Goal: Check status: Check status

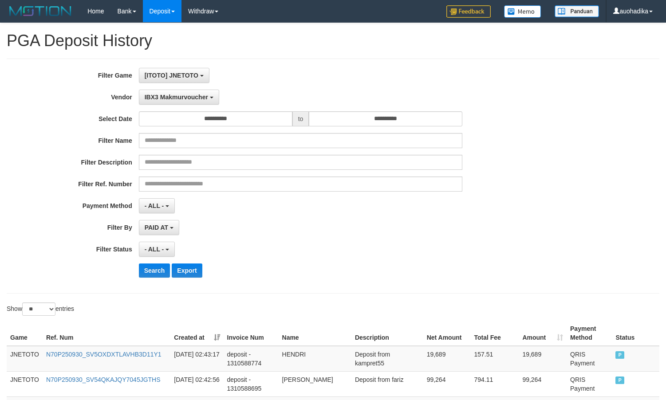
select select "**********"
select select "**"
click at [327, 271] on div "Search Export" at bounding box center [347, 270] width 416 height 14
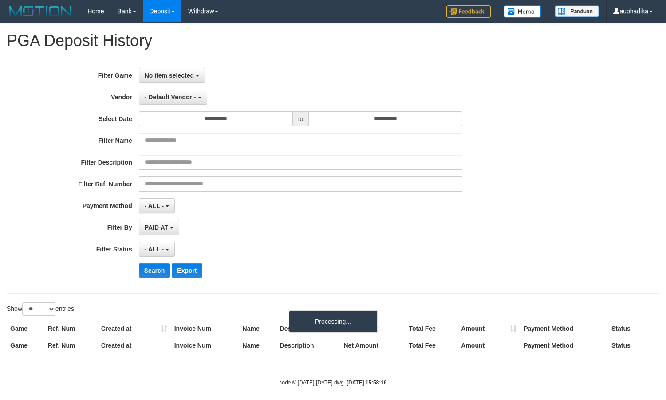
select select
select select "**"
select select
select select "**"
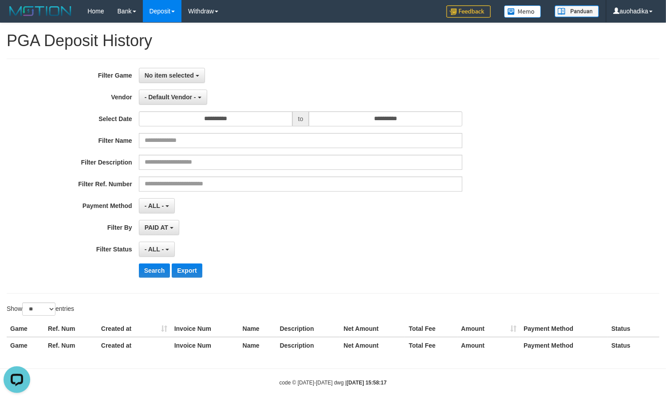
click at [245, 255] on div "- ALL - SELECT ALL - ALL - SELECT STATUS PENDING/UNPAID PAID CANCELED EXPIRED" at bounding box center [301, 249] width 324 height 15
click at [158, 70] on button "No item selected" at bounding box center [172, 75] width 66 height 15
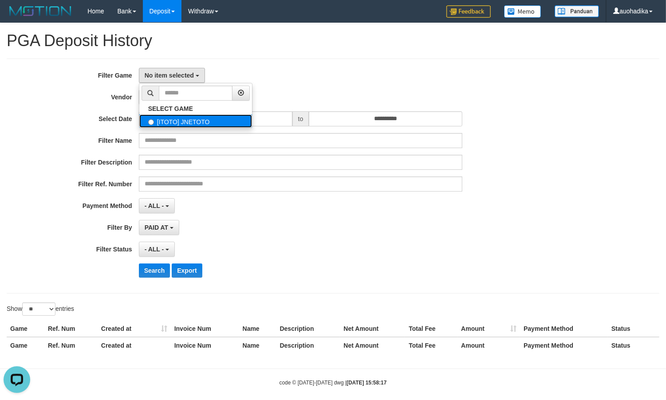
click at [176, 120] on label "[ITOTO] JNETOTO" at bounding box center [195, 120] width 113 height 13
select select "***"
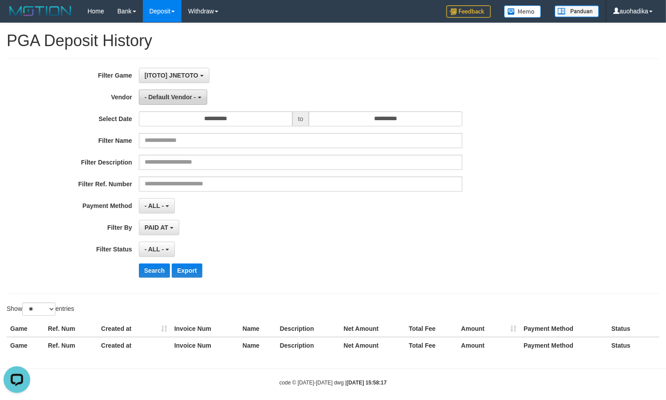
click at [174, 94] on button "- Default Vendor -" at bounding box center [173, 97] width 68 height 15
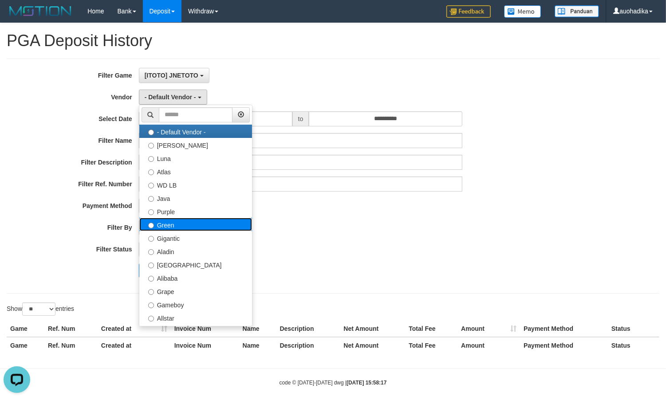
click at [183, 220] on label "Green" at bounding box center [195, 224] width 113 height 13
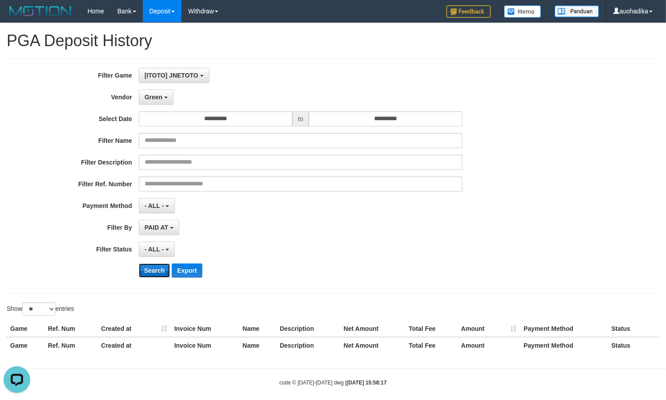
click at [153, 275] on button "Search" at bounding box center [154, 270] width 31 height 14
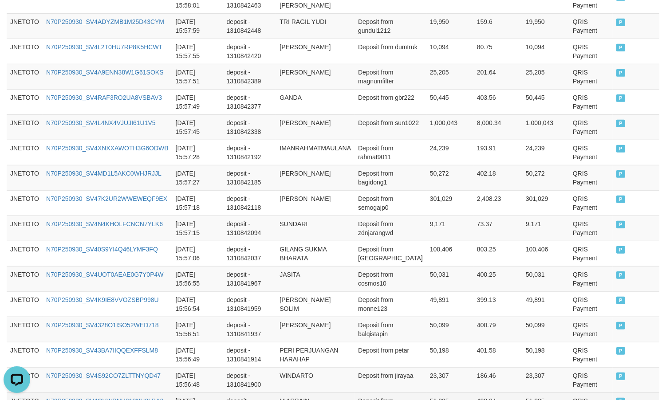
scroll to position [678, 0]
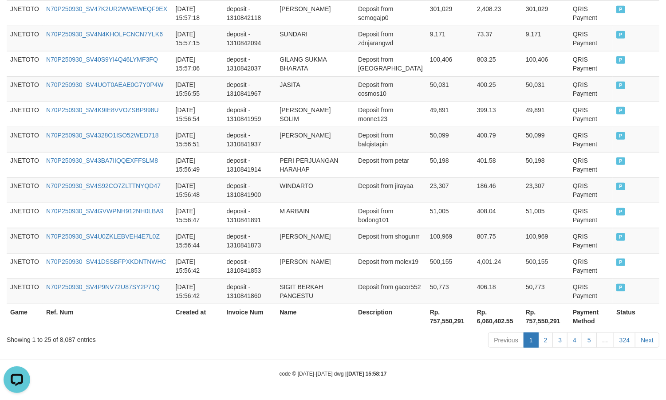
drag, startPoint x: 223, startPoint y: 296, endPoint x: 219, endPoint y: 382, distance: 86.1
click at [68, 337] on div "Showing 1 to 25 of 8,087 entries" at bounding box center [139, 338] width 264 height 12
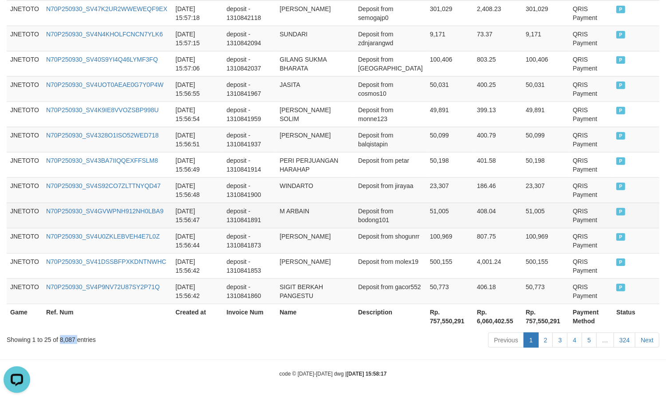
copy div "8,087"
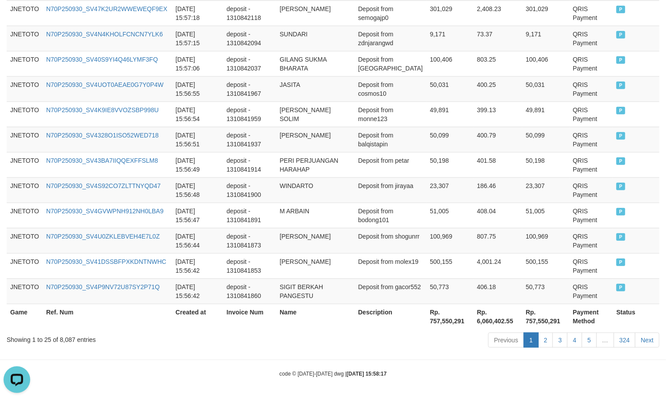
click at [430, 342] on div "Previous 1 2 3 4 5 … 324 Next" at bounding box center [471, 341] width 375 height 19
click at [437, 325] on th "Rp. 757,550,291" at bounding box center [449, 316] width 47 height 25
click at [439, 322] on th "Rp. 757,550,291" at bounding box center [449, 316] width 47 height 25
copy th "757,550,291"
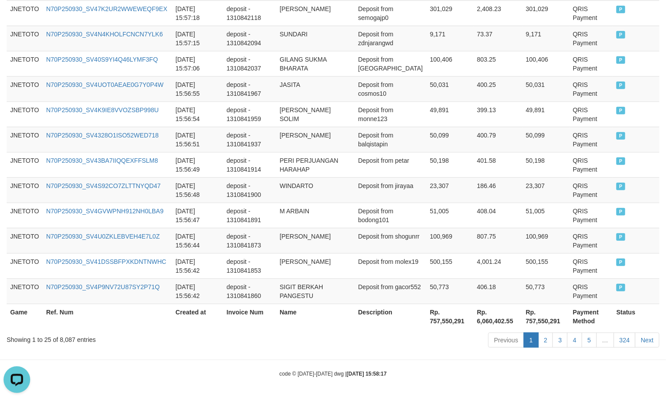
click at [486, 369] on div "code © 2012-2018 dwg | 2025/09/30 15:58:17" at bounding box center [333, 373] width 666 height 9
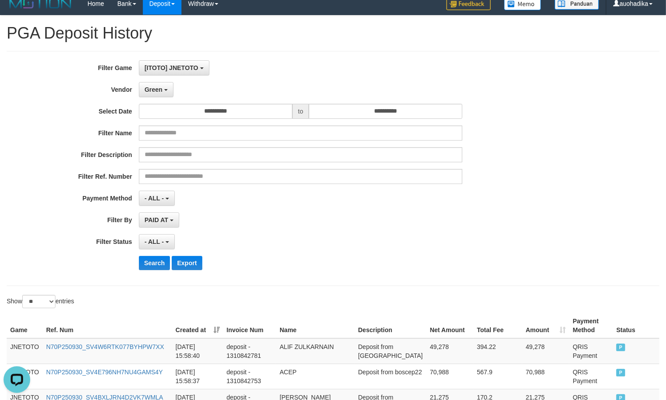
scroll to position [0, 0]
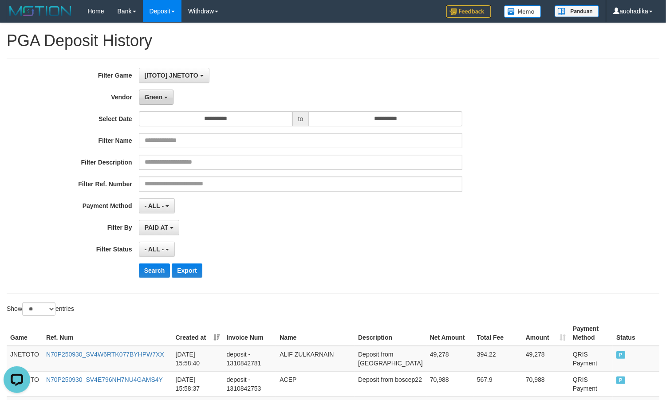
click at [153, 98] on span "Green" at bounding box center [154, 97] width 18 height 7
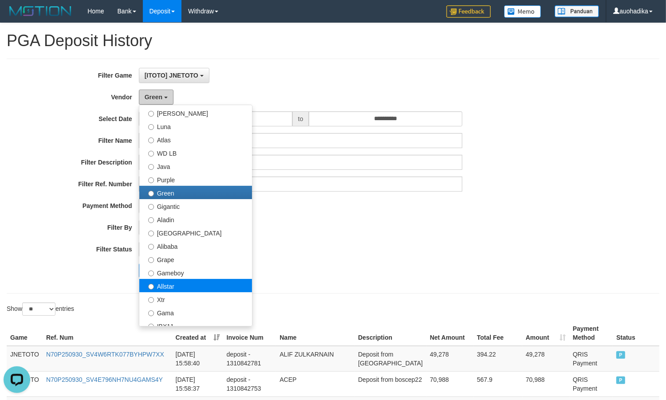
scroll to position [74, 0]
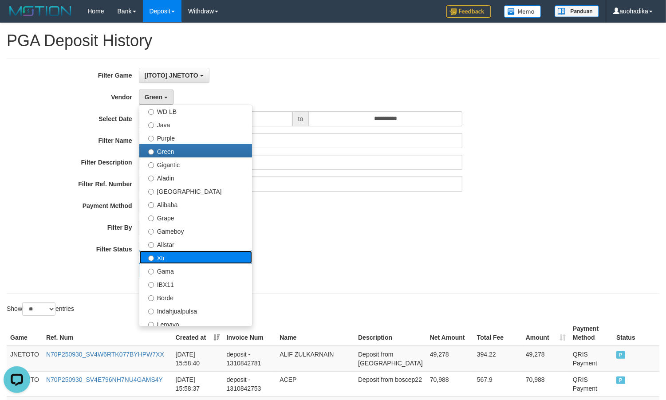
click at [172, 260] on label "Xtr" at bounding box center [195, 257] width 113 height 13
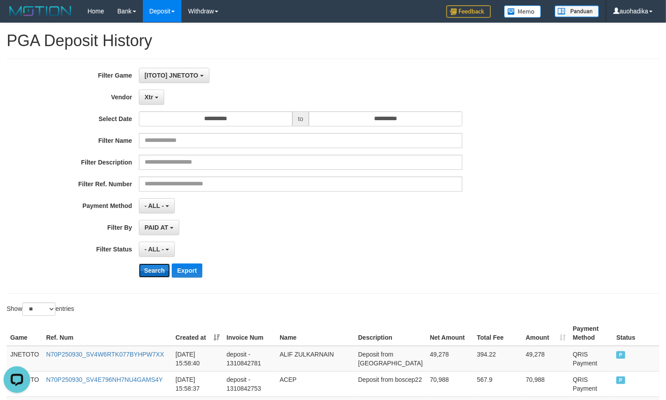
click at [150, 274] on button "Search" at bounding box center [154, 270] width 31 height 14
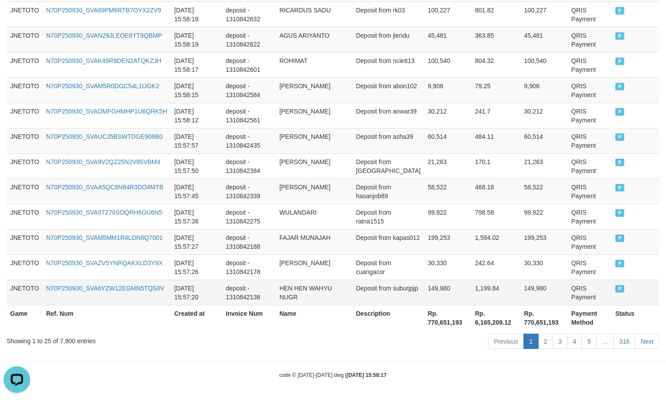
scroll to position [678, 0]
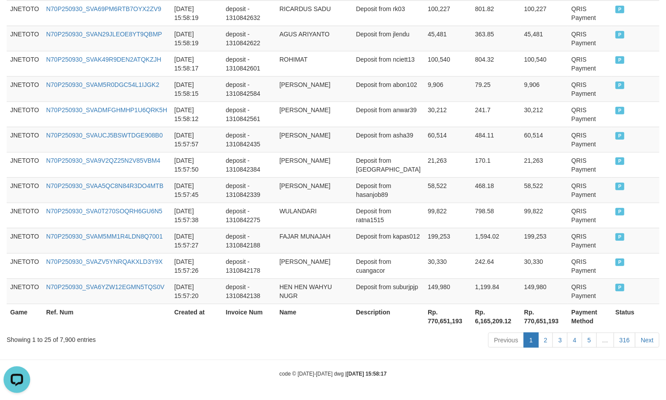
click at [69, 342] on div "Showing 1 to 25 of 7,900 entries" at bounding box center [139, 338] width 264 height 12
click at [71, 340] on div "Showing 1 to 25 of 7,900 entries" at bounding box center [139, 338] width 264 height 12
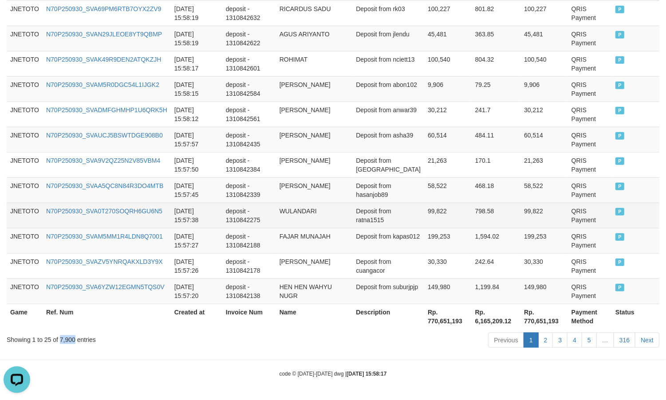
copy div "7,900"
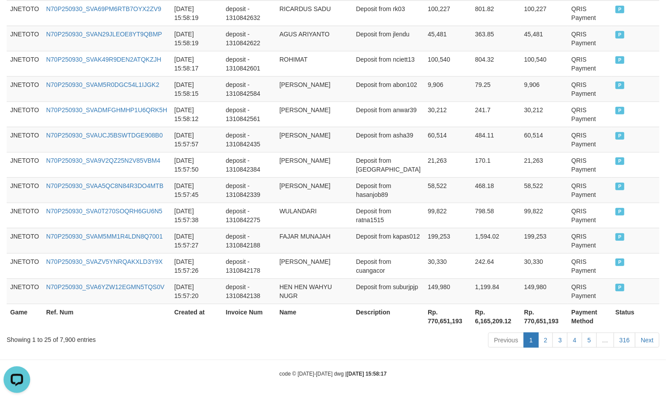
click at [448, 348] on div "Previous 1 2 3 4 5 … 316 Next" at bounding box center [471, 341] width 375 height 19
click at [444, 324] on th "Rp. 770,651,193" at bounding box center [447, 316] width 47 height 25
click at [442, 322] on th "Rp. 770,651,193" at bounding box center [447, 316] width 47 height 25
copy th "770,651,193"
click at [495, 372] on div "code © 2012-2018 dwg | 2025/09/30 15:58:17" at bounding box center [333, 373] width 666 height 9
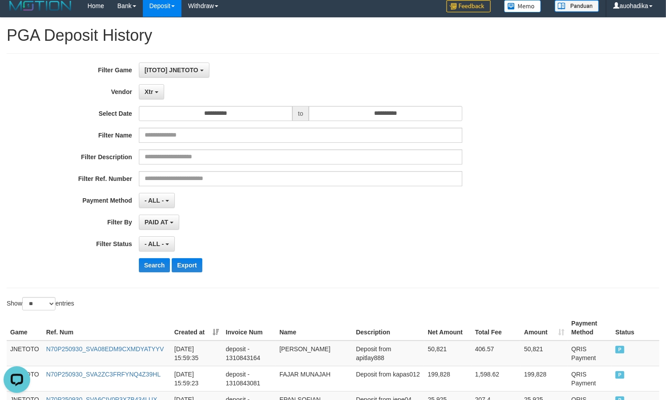
scroll to position [0, 0]
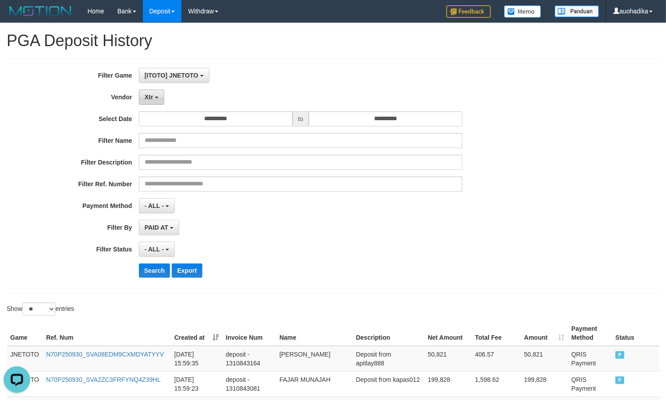
click at [150, 98] on span "Xtr" at bounding box center [149, 97] width 8 height 7
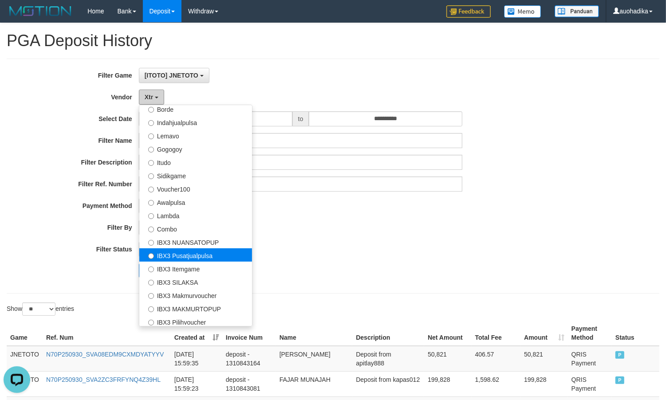
scroll to position [295, 0]
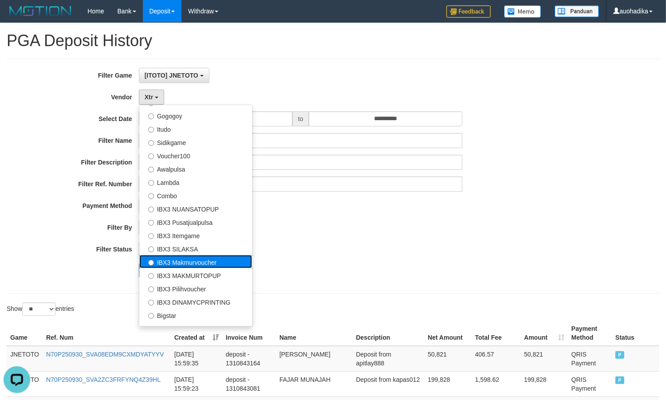
click at [214, 265] on label "IBX3 Makmurvoucher" at bounding box center [195, 261] width 113 height 13
select select "**********"
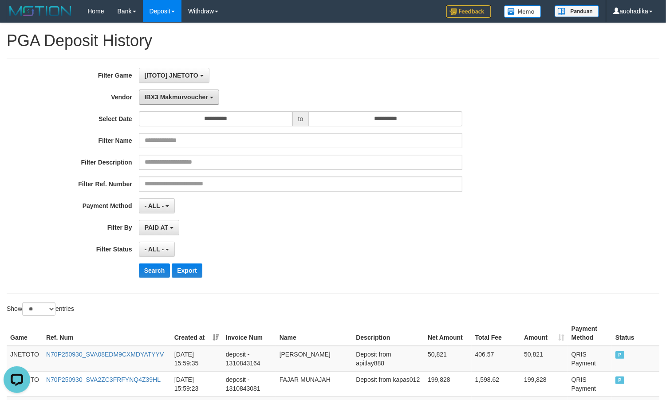
drag, startPoint x: 166, startPoint y: 98, endPoint x: 165, endPoint y: 158, distance: 60.3
click at [167, 101] on span "IBX3 Makmurvoucher" at bounding box center [176, 97] width 63 height 7
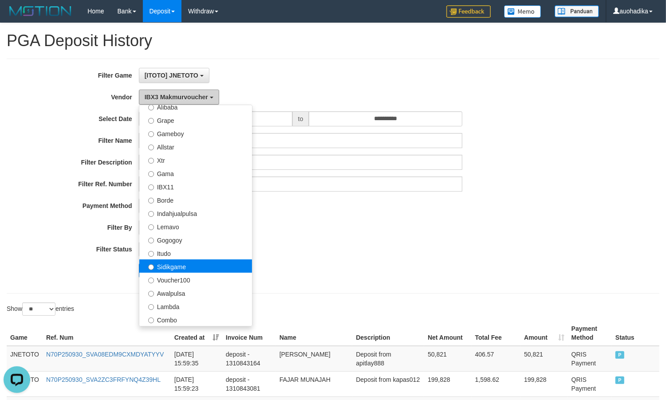
scroll to position [147, 0]
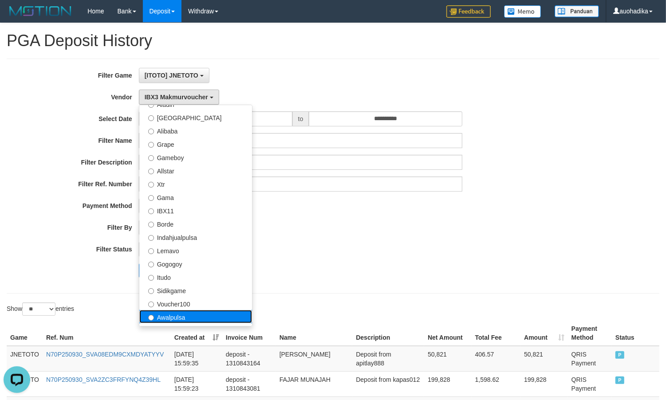
click at [189, 314] on label "Awalpulsa" at bounding box center [195, 316] width 113 height 13
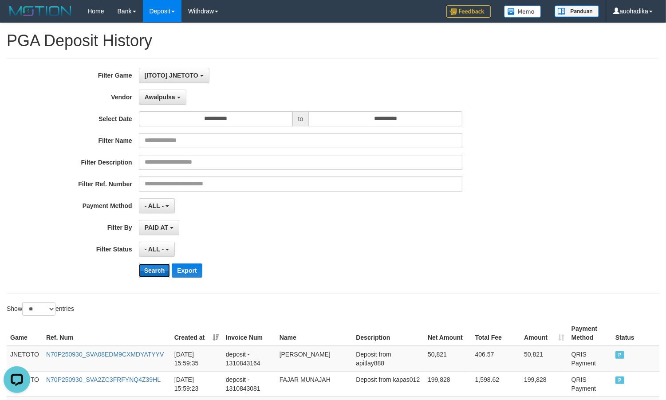
click at [165, 271] on button "Search" at bounding box center [154, 270] width 31 height 14
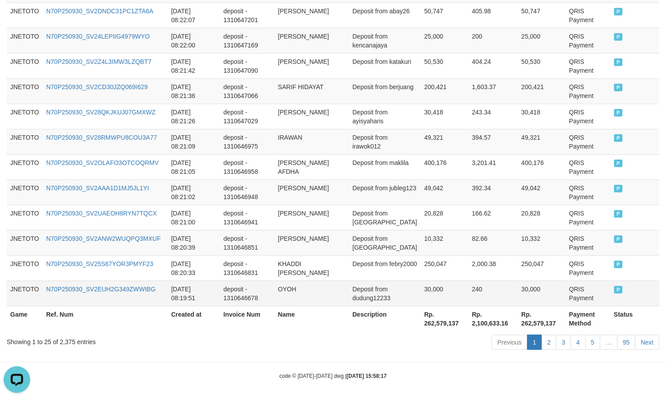
scroll to position [678, 0]
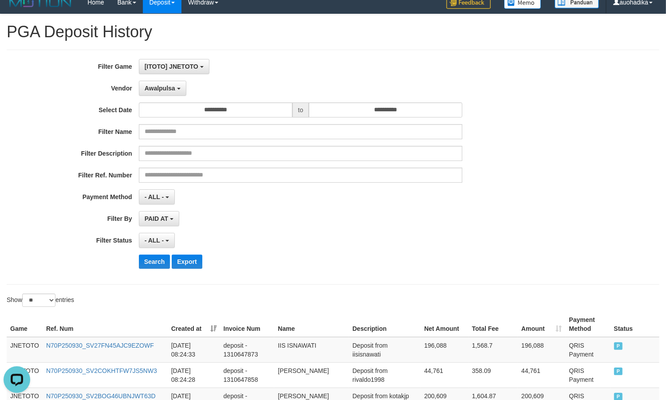
scroll to position [0, 0]
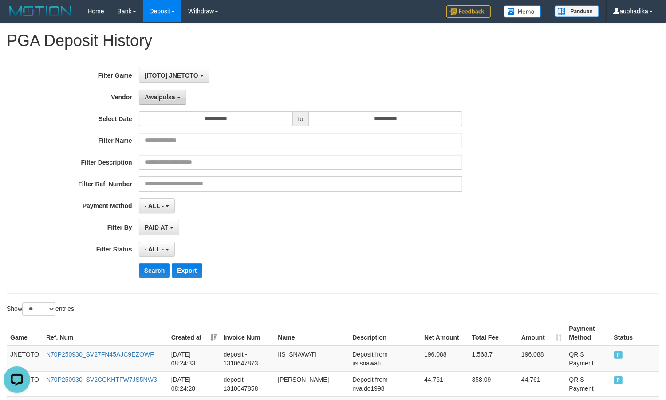
click at [155, 102] on button "Awalpulsa" at bounding box center [162, 97] width 47 height 15
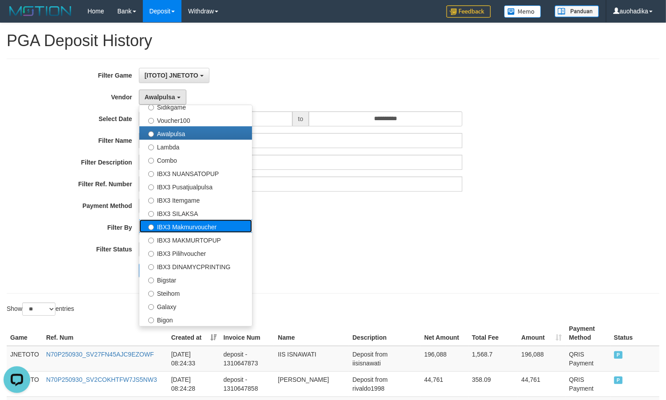
click at [204, 230] on label "IBX3 Makmurvoucher" at bounding box center [195, 226] width 113 height 13
select select "**********"
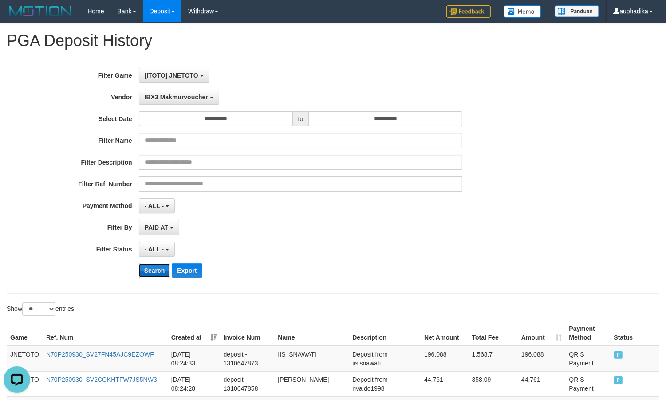
click at [156, 271] on button "Search" at bounding box center [154, 270] width 31 height 14
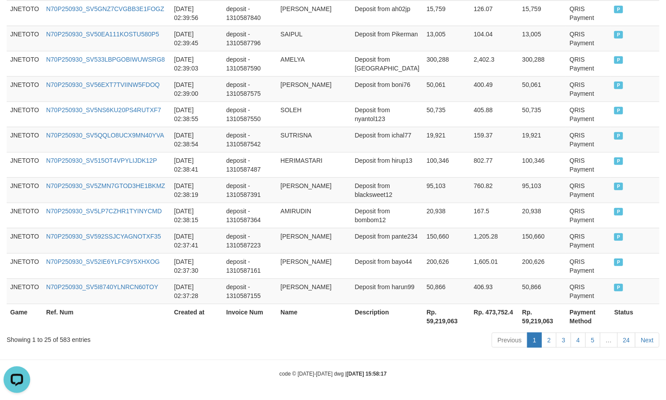
scroll to position [678, 0]
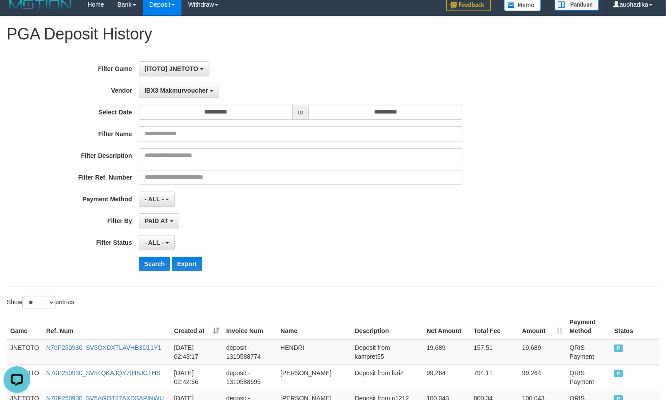
scroll to position [0, 0]
